Goal: Communication & Community: Answer question/provide support

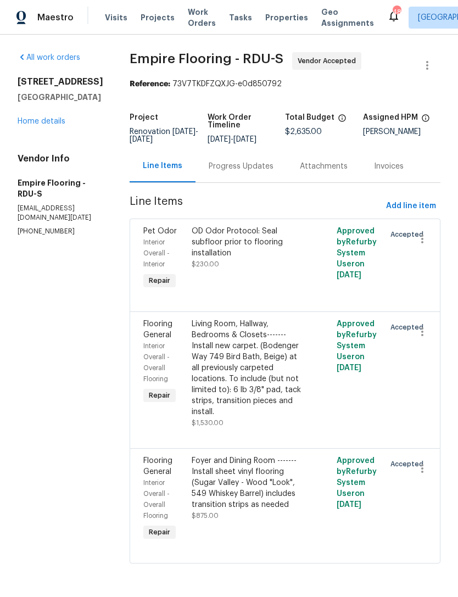
click at [248, 169] on div "Progress Updates" at bounding box center [241, 166] width 65 height 11
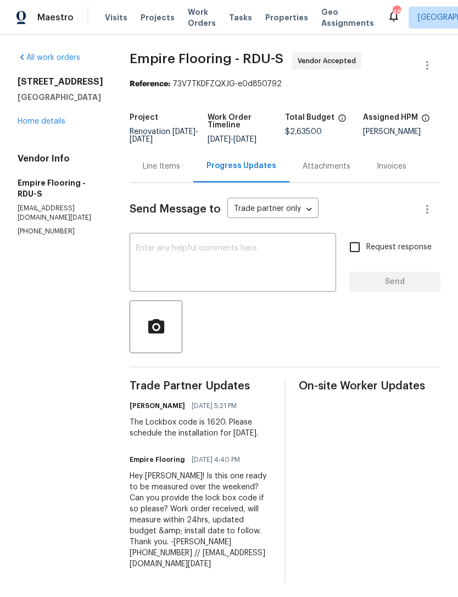
click at [220, 262] on textarea at bounding box center [232, 263] width 193 height 38
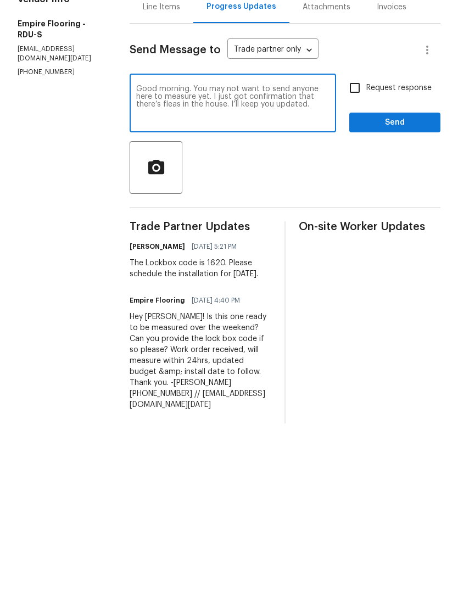
type textarea "Good morning. You may not want to send anyone here to measure yet. I just got c…"
click at [363, 235] on input "Request response" at bounding box center [354, 246] width 23 height 23
checkbox input "true"
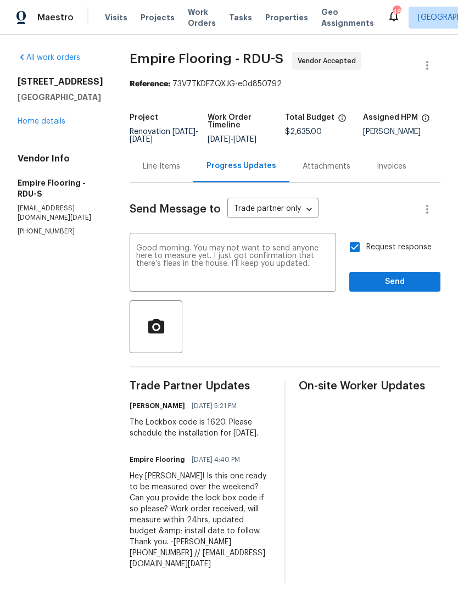
click at [154, 244] on textarea "Good morning. You may not want to send anyone here to measure yet. I just got c…" at bounding box center [232, 263] width 193 height 38
click at [153, 244] on textarea "Good morning. You may not want to send anyone here to measure yet. I just got c…" at bounding box center [232, 263] width 193 height 38
click at [151, 244] on textarea "Good morning. You may not want to send anyone here to measure yet. I just got c…" at bounding box center [232, 263] width 193 height 38
click at [150, 244] on textarea "Good morning. You may not want to send anyone here to measure yet. I just got c…" at bounding box center [232, 263] width 193 height 38
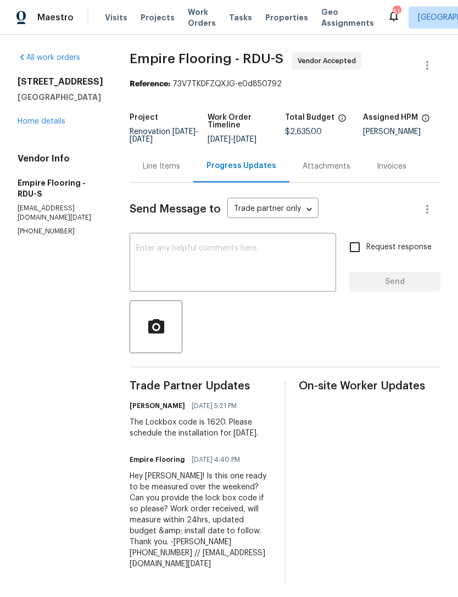
click at [235, 278] on textarea at bounding box center [232, 263] width 193 height 38
type textarea "W"
paste textarea "Good morning. You may not want to send anyone here to measure yet. I just got c…"
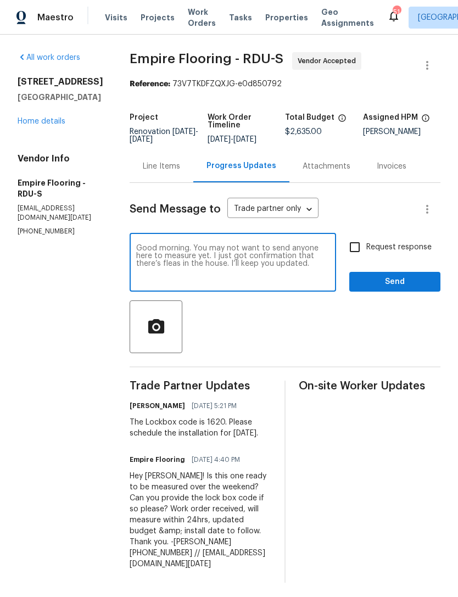
type textarea "Good morning. You may not want to send anyone here to measure yet. I just got c…"
click at [362, 251] on input "Request response" at bounding box center [354, 246] width 23 height 23
checkbox input "true"
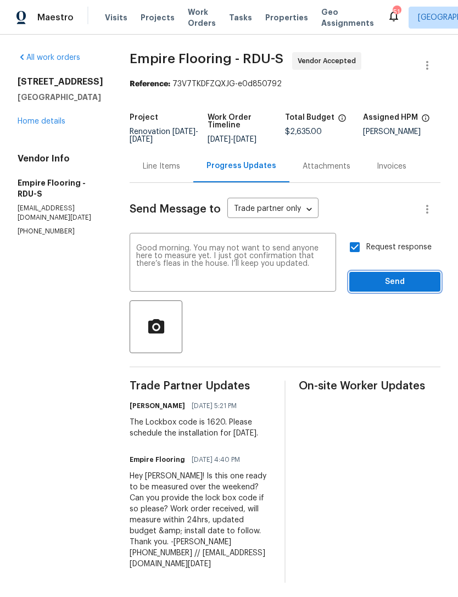
click at [388, 287] on span "Send" at bounding box center [395, 282] width 74 height 14
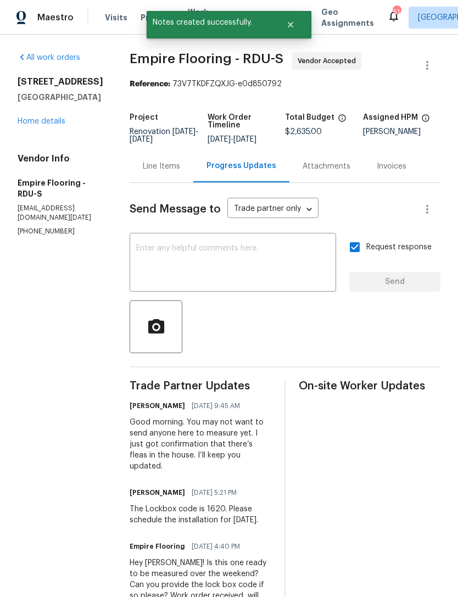
click at [37, 121] on link "Home details" at bounding box center [42, 121] width 48 height 8
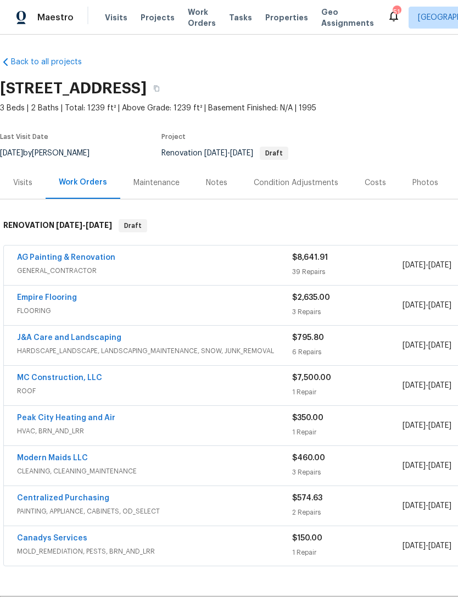
click at [77, 379] on link "MC Construction, LLC" at bounding box center [59, 378] width 85 height 8
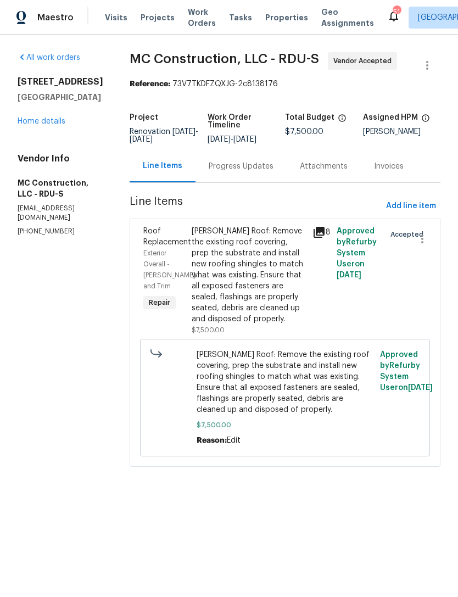
click at [239, 165] on div "Progress Updates" at bounding box center [241, 166] width 65 height 11
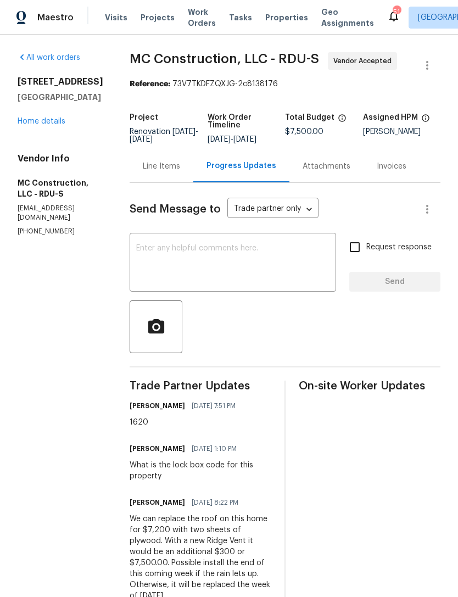
click at [239, 254] on textarea at bounding box center [232, 263] width 193 height 38
paste textarea "Good morning. You may not want to send anyone here to measure yet. I just got c…"
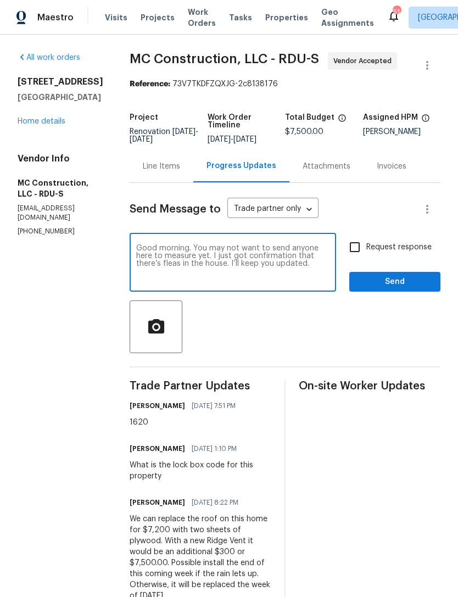
click at [322, 246] on textarea "Good morning. You may not want to send anyone here to measure yet. I just got c…" at bounding box center [232, 263] width 193 height 38
click at [158, 253] on textarea "Good morning. You may not want to send anyone here to measure yet. I just got c…" at bounding box center [232, 263] width 193 height 38
click at [172, 255] on textarea "Good morning. You may not want to send anyone inside the house yet. I just got …" at bounding box center [232, 263] width 193 height 38
type textarea "Good morning. You may not want to send anyone inside the house. I just got conf…"
click at [360, 249] on input "Request response" at bounding box center [354, 246] width 23 height 23
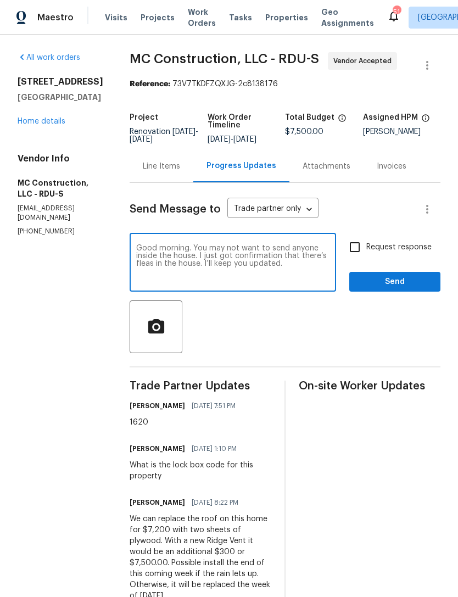
checkbox input "true"
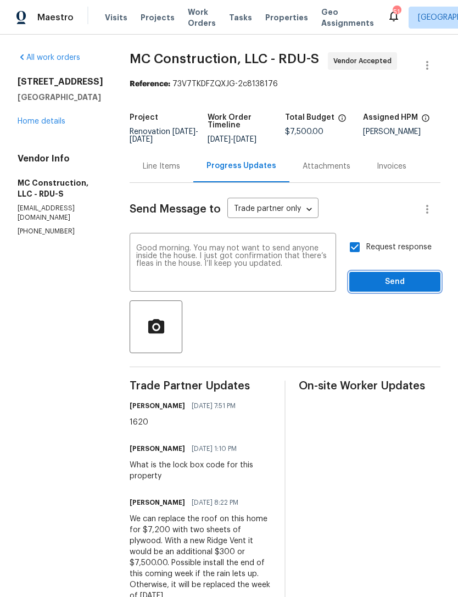
click at [398, 280] on span "Send" at bounding box center [395, 282] width 74 height 14
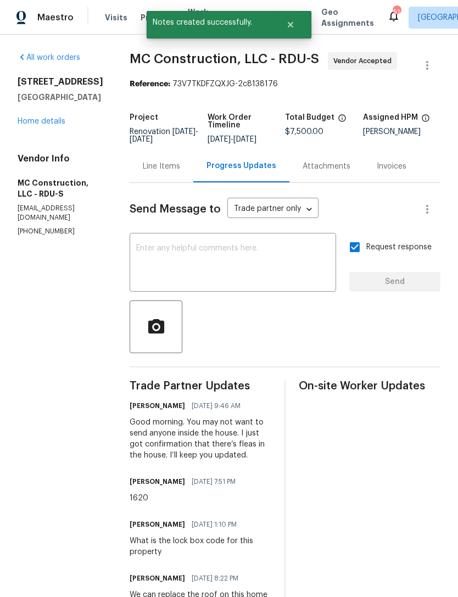
click at [49, 125] on link "Home details" at bounding box center [42, 121] width 48 height 8
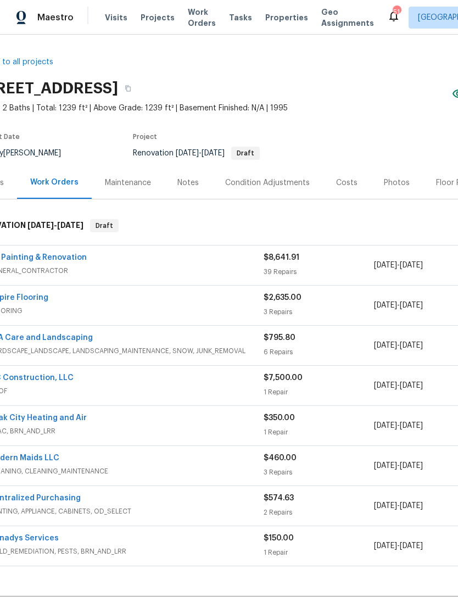
scroll to position [0, 29]
click at [48, 375] on link "MC Construction, LLC" at bounding box center [30, 378] width 85 height 8
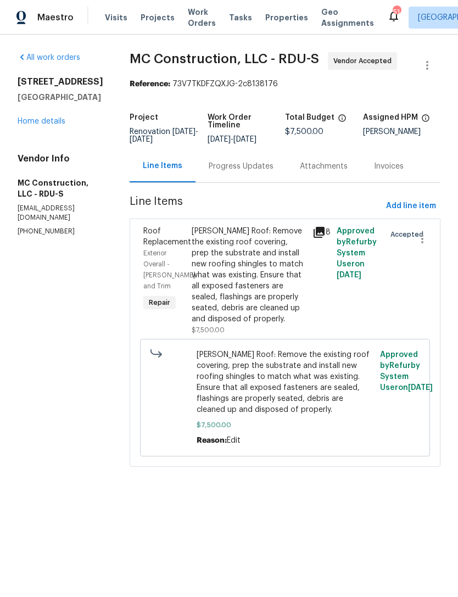
click at [241, 170] on div "Progress Updates" at bounding box center [241, 166] width 65 height 11
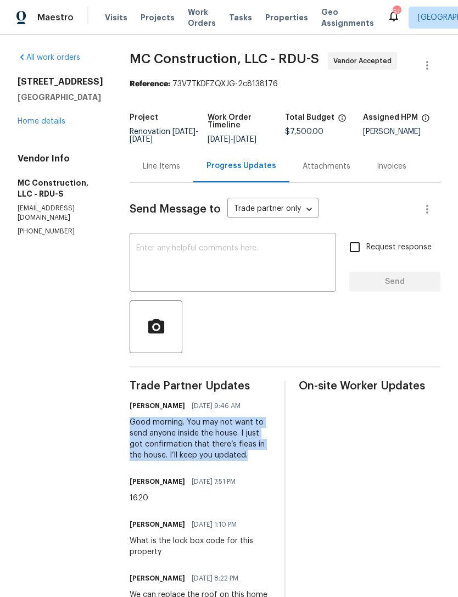
copy div "Good morning. You may not want to send anyone inside the house. I just got conf…"
click at [36, 125] on link "Home details" at bounding box center [42, 121] width 48 height 8
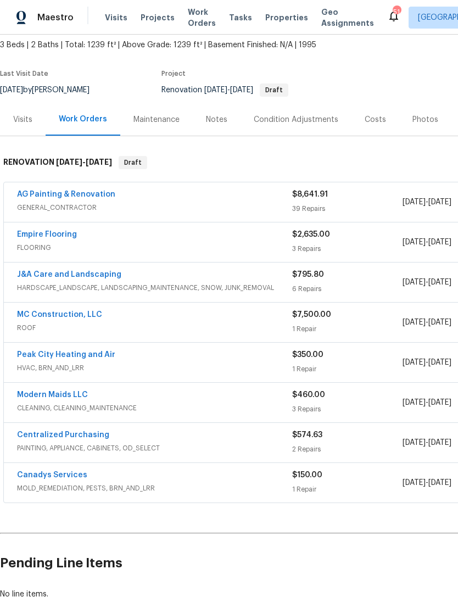
scroll to position [65, 0]
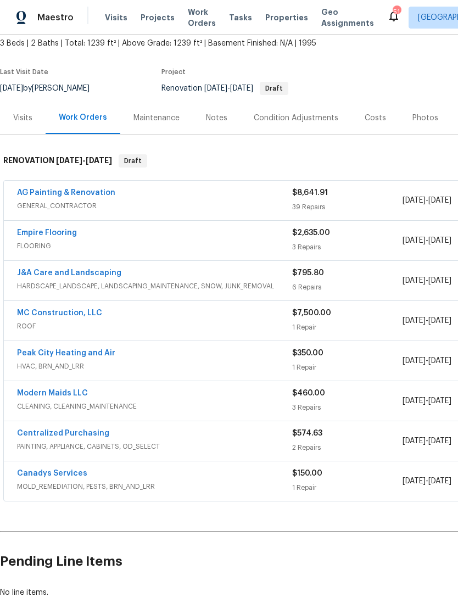
click at [92, 356] on link "Peak City Heating and Air" at bounding box center [66, 353] width 98 height 8
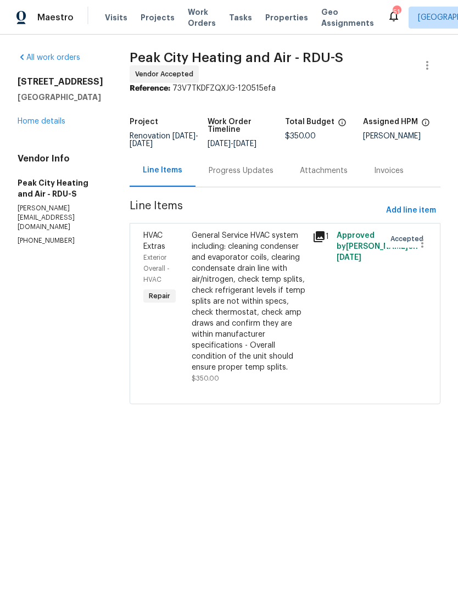
click at [247, 176] on div "Progress Updates" at bounding box center [241, 170] width 65 height 11
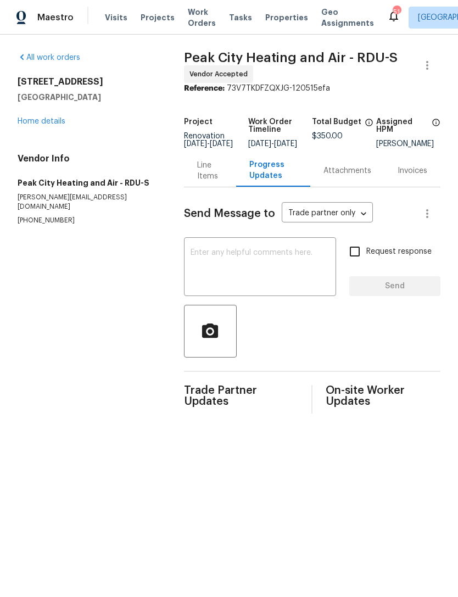
click at [226, 259] on textarea at bounding box center [259, 268] width 139 height 38
click at [215, 260] on textarea at bounding box center [259, 268] width 139 height 38
paste textarea "Good morning. You may not want to send anyone inside the house. I just got conf…"
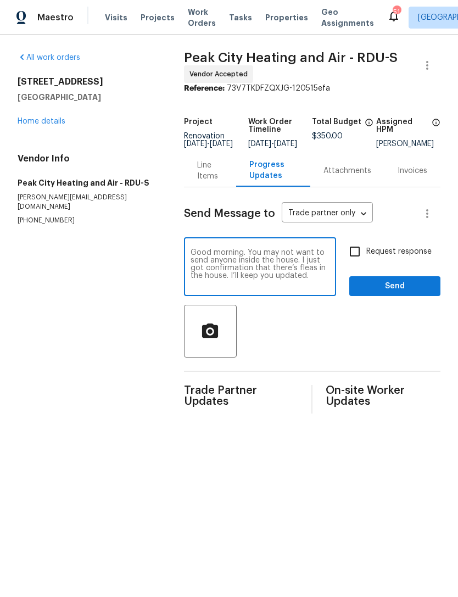
type textarea "Good morning. You may not want to send anyone inside the house. I just got conf…"
click at [358, 257] on input "Request response" at bounding box center [354, 251] width 23 height 23
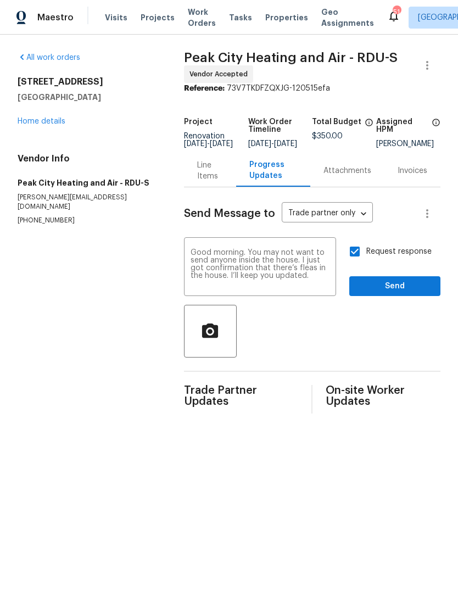
click at [356, 255] on input "Request response" at bounding box center [354, 251] width 23 height 23
checkbox input "false"
click at [393, 291] on span "Send" at bounding box center [395, 286] width 74 height 14
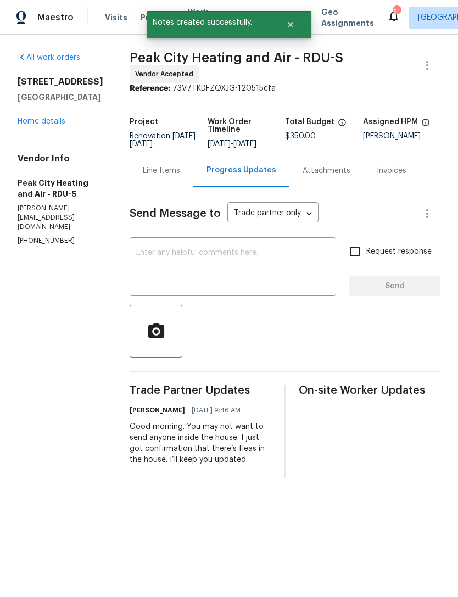
click at [36, 121] on link "Home details" at bounding box center [42, 121] width 48 height 8
